Goal: Information Seeking & Learning: Learn about a topic

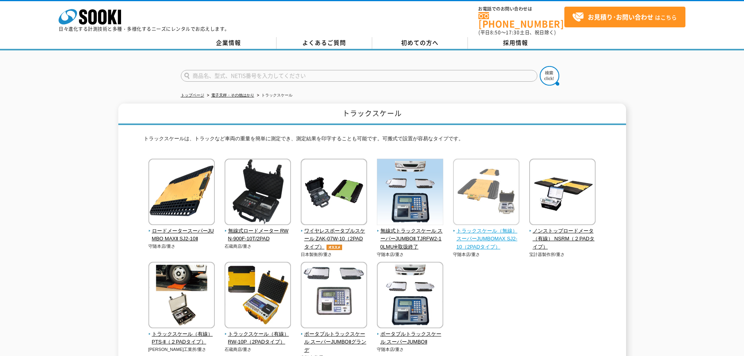
click at [494, 239] on span "トラックスケール（無線） スーパーJUMBOMAX SJ2-10（2PADタイプ）" at bounding box center [486, 239] width 67 height 24
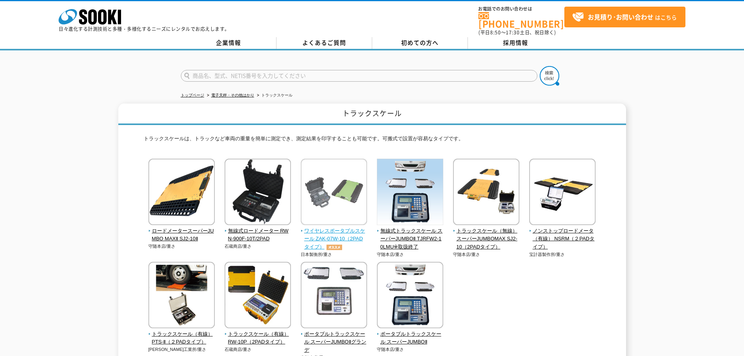
click at [333, 204] on img at bounding box center [334, 193] width 66 height 68
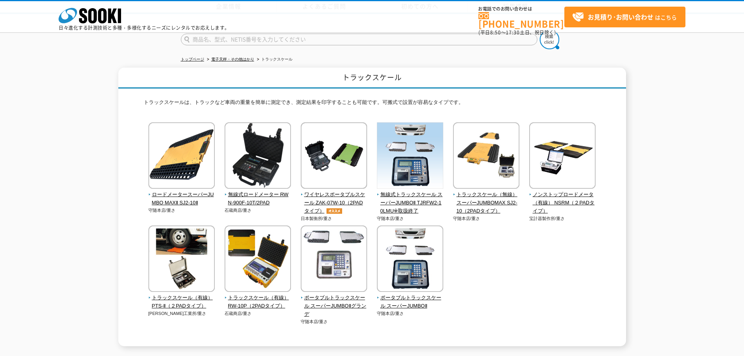
scroll to position [102, 0]
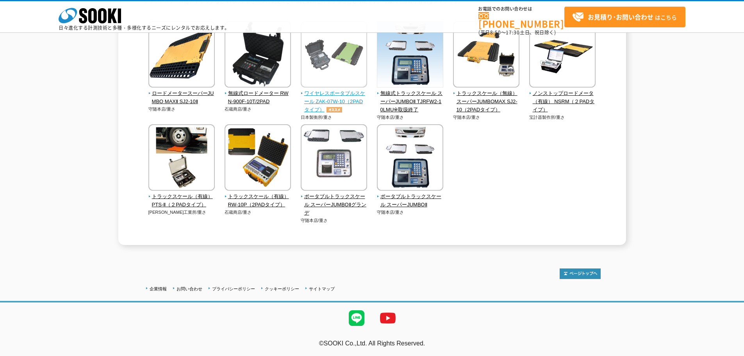
click at [324, 105] on span "ワイヤレスポータブルスケール ZAK-07W-10（2PADタイプ）" at bounding box center [334, 101] width 67 height 24
